Goal: Check status: Check status

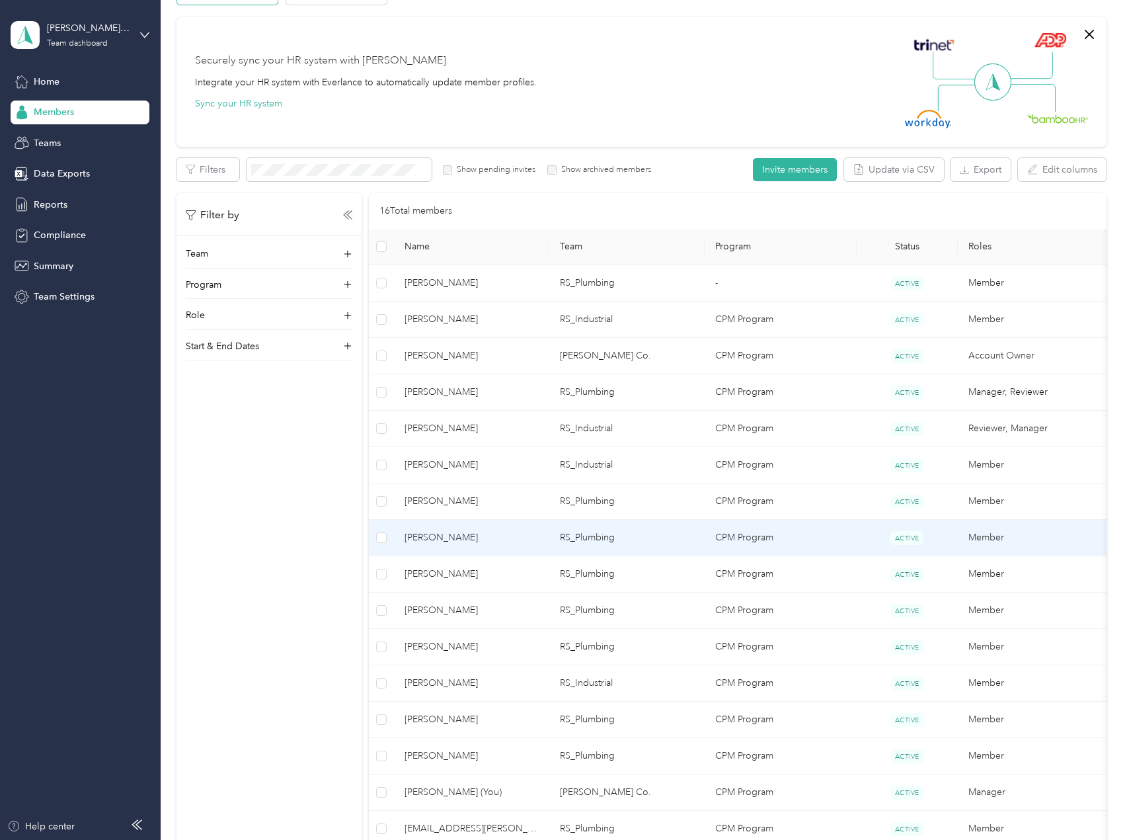
scroll to position [198, 0]
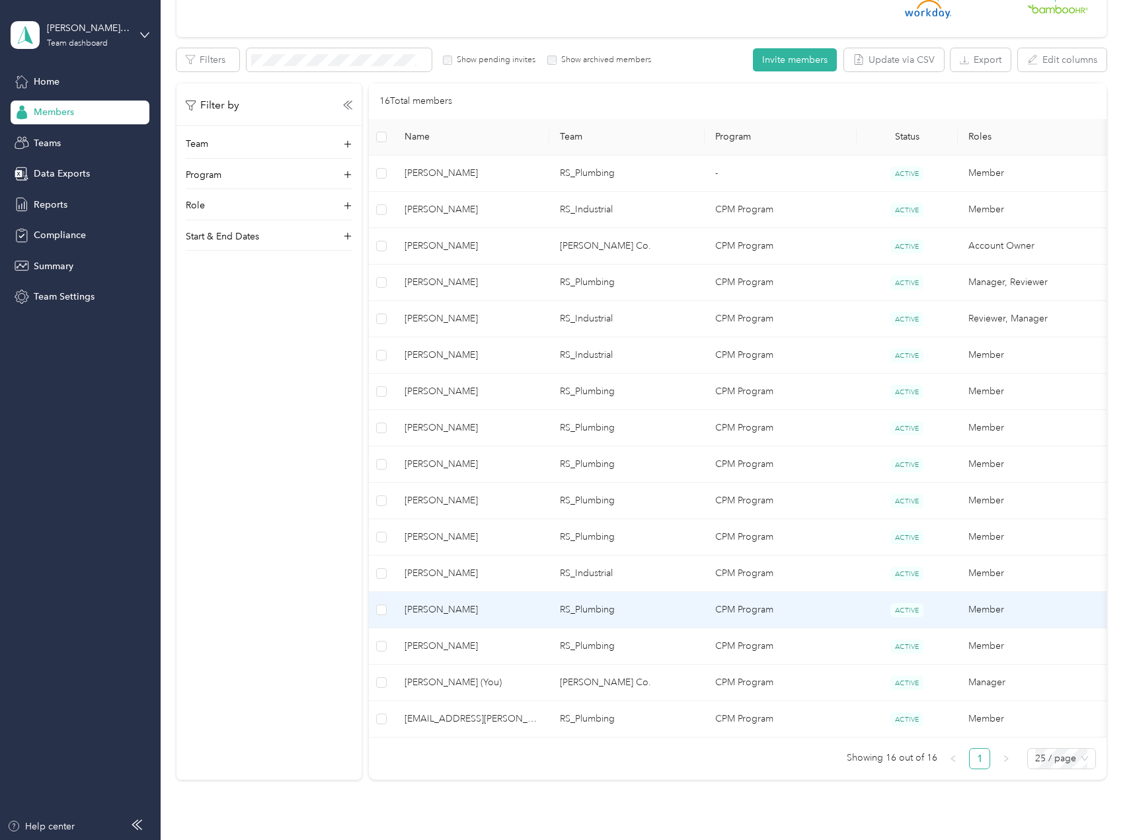
click at [481, 616] on span "[PERSON_NAME]" at bounding box center [472, 609] width 134 height 15
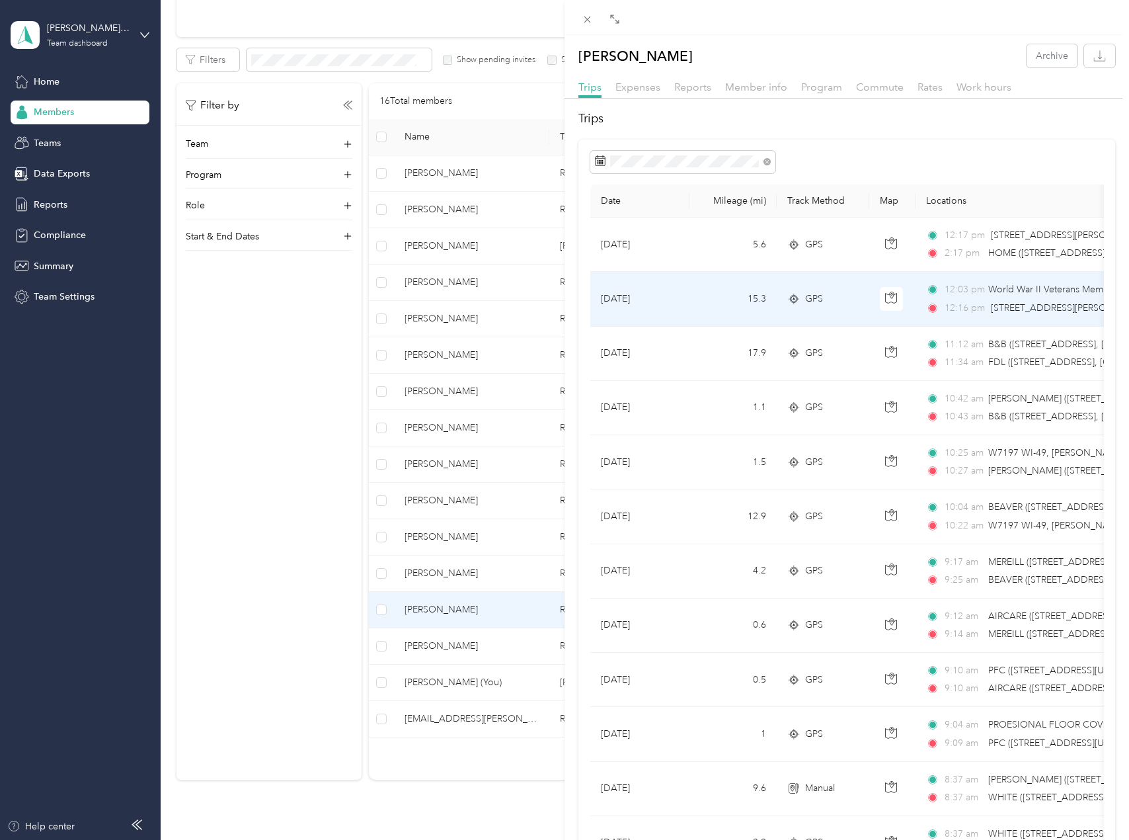
click at [702, 305] on td "15.3" at bounding box center [733, 299] width 87 height 54
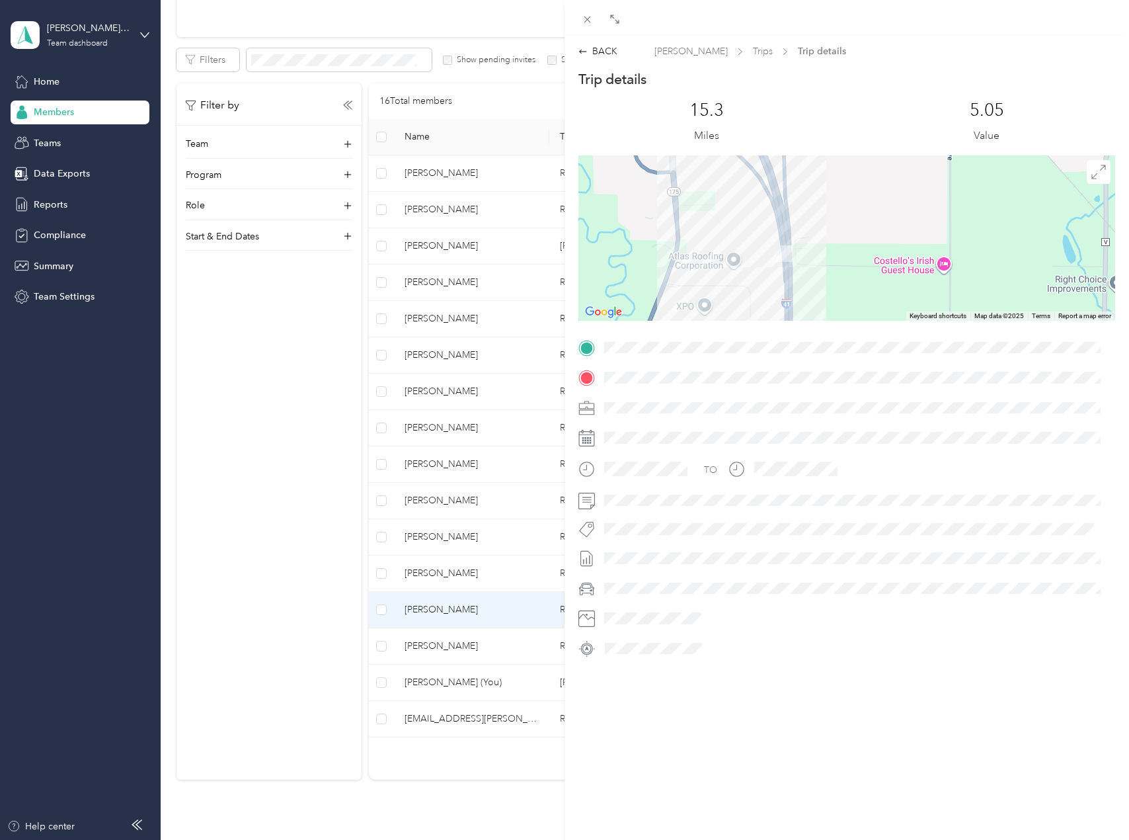
drag, startPoint x: 768, startPoint y: 284, endPoint x: 842, endPoint y: 229, distance: 92.6
click at [842, 229] on div at bounding box center [847, 237] width 537 height 165
click at [589, 13] on span at bounding box center [588, 19] width 19 height 19
